Goal: Navigation & Orientation: Find specific page/section

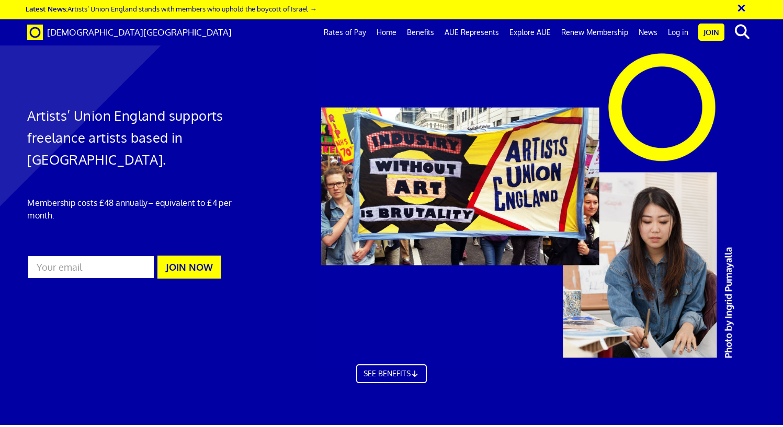
scroll to position [0, 7]
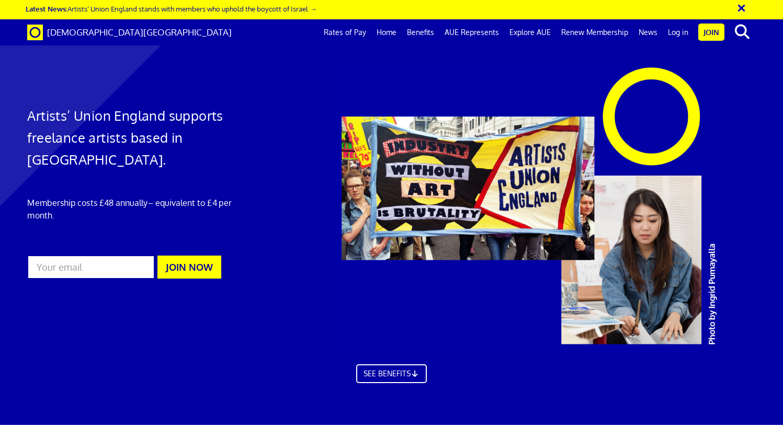
click at [670, 32] on link "Log in" at bounding box center [678, 32] width 31 height 26
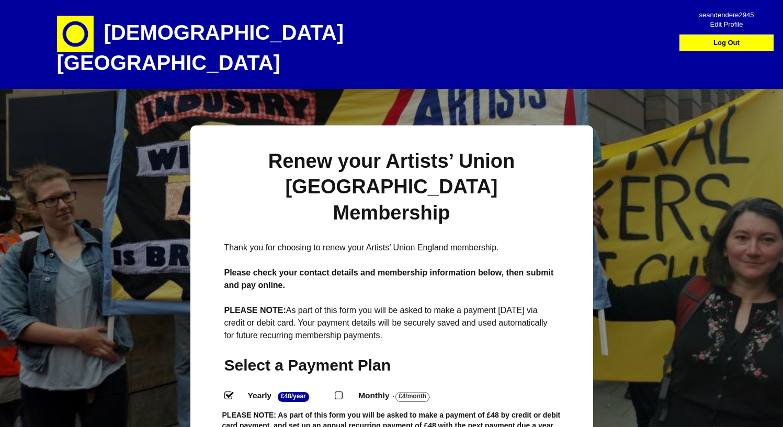
select select
click at [718, 24] on span "Edit Profile" at bounding box center [726, 20] width 74 height 9
select select
click at [724, 25] on span "Edit Profile" at bounding box center [726, 20] width 74 height 9
select select
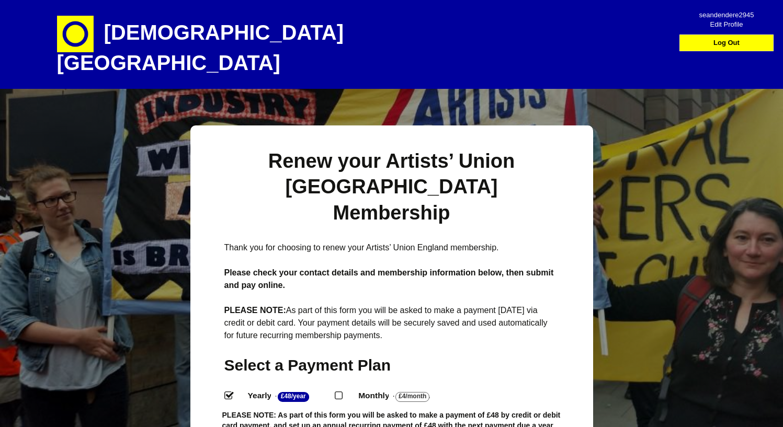
click at [248, 28] on h1 "[DEMOGRAPHIC_DATA][GEOGRAPHIC_DATA]" at bounding box center [240, 44] width 366 height 89
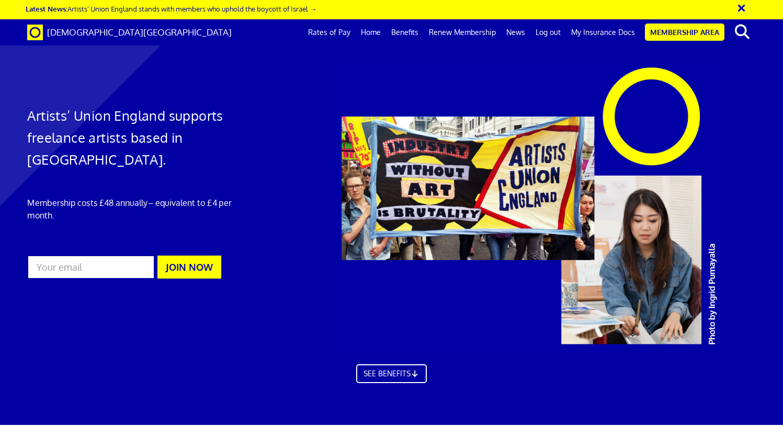
scroll to position [0, 7]
click at [674, 33] on link "Membership Area" at bounding box center [685, 32] width 80 height 17
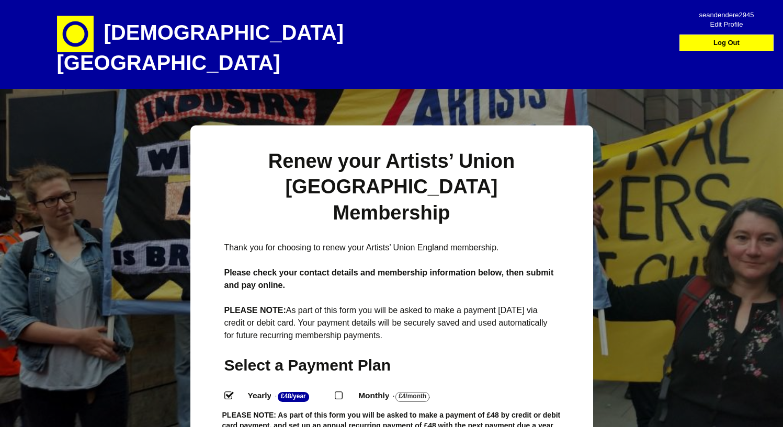
select select
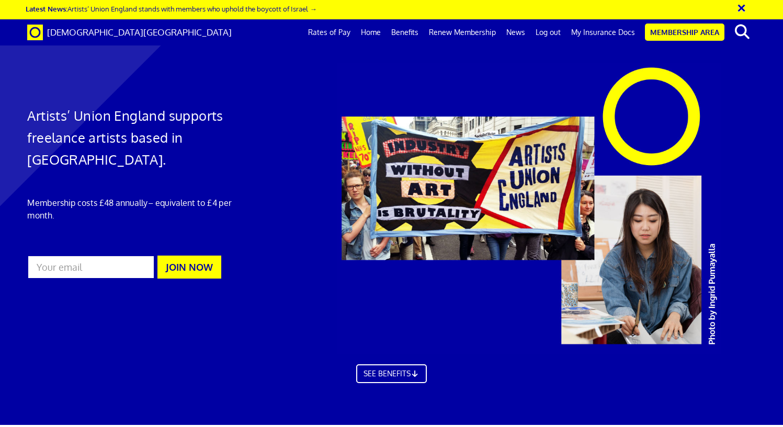
scroll to position [2923, 0]
click at [620, 33] on link "My Insurance Docs" at bounding box center [603, 32] width 74 height 26
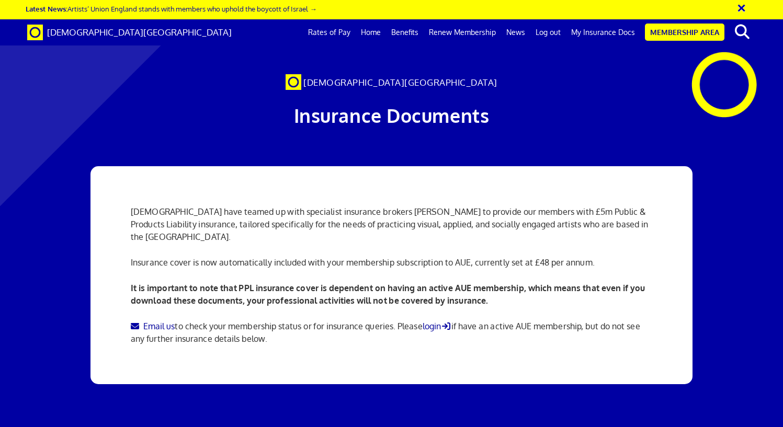
scroll to position [1202, 0]
